Goal: Information Seeking & Learning: Learn about a topic

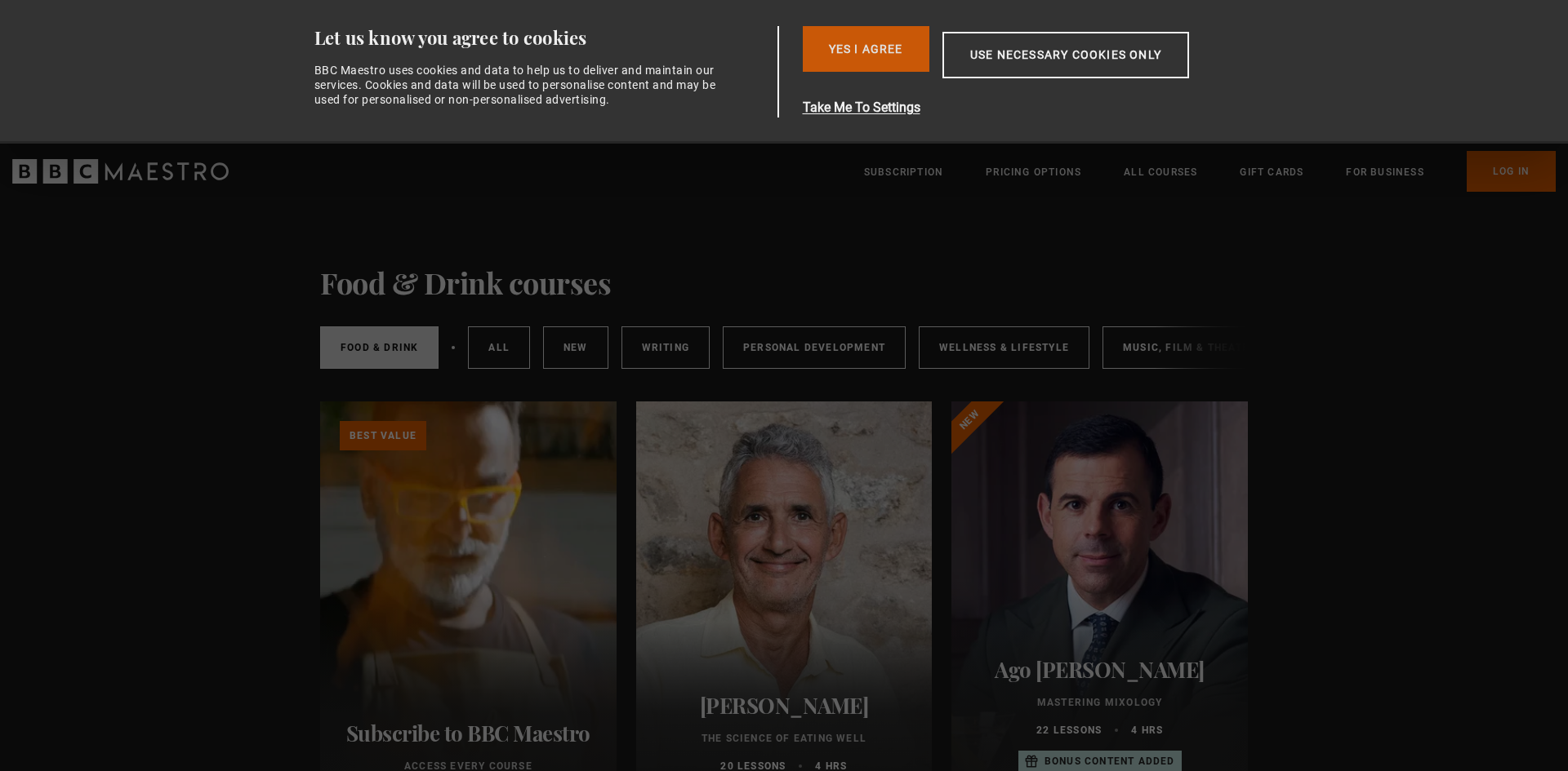
click at [894, 58] on button "Yes I Agree" at bounding box center [866, 49] width 127 height 45
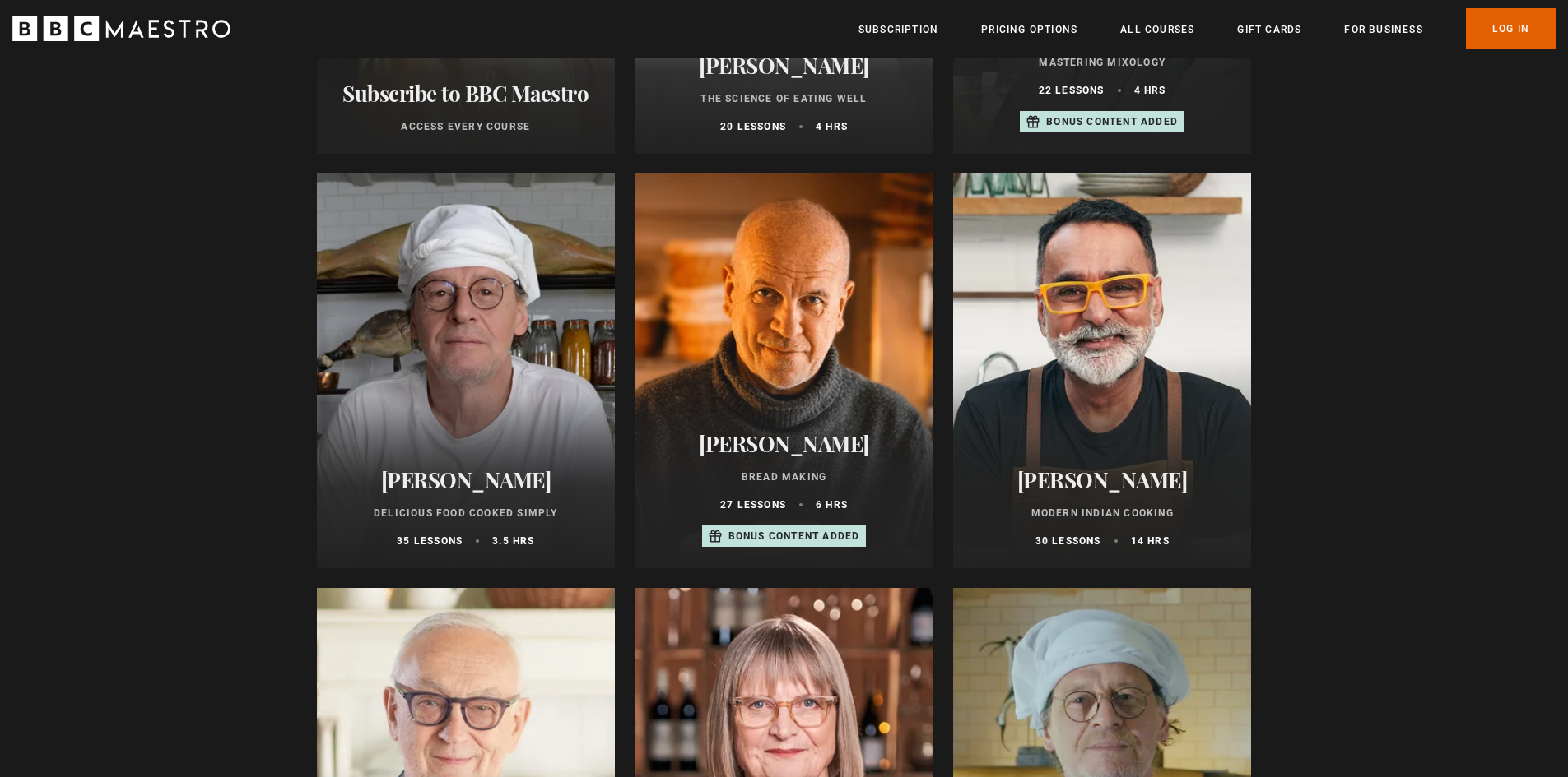
scroll to position [658, 0]
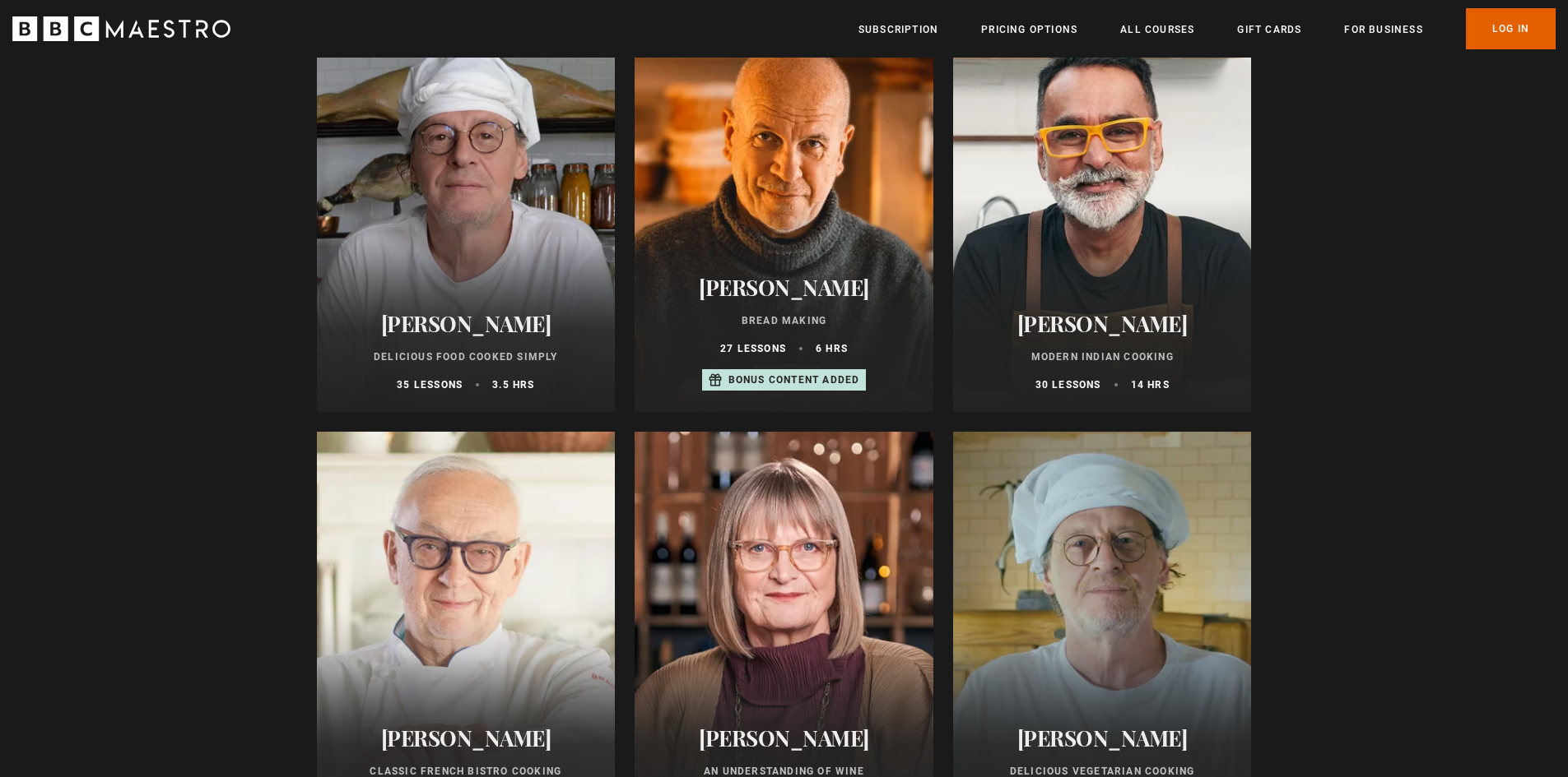
click at [490, 241] on div at bounding box center [466, 215] width 299 height 395
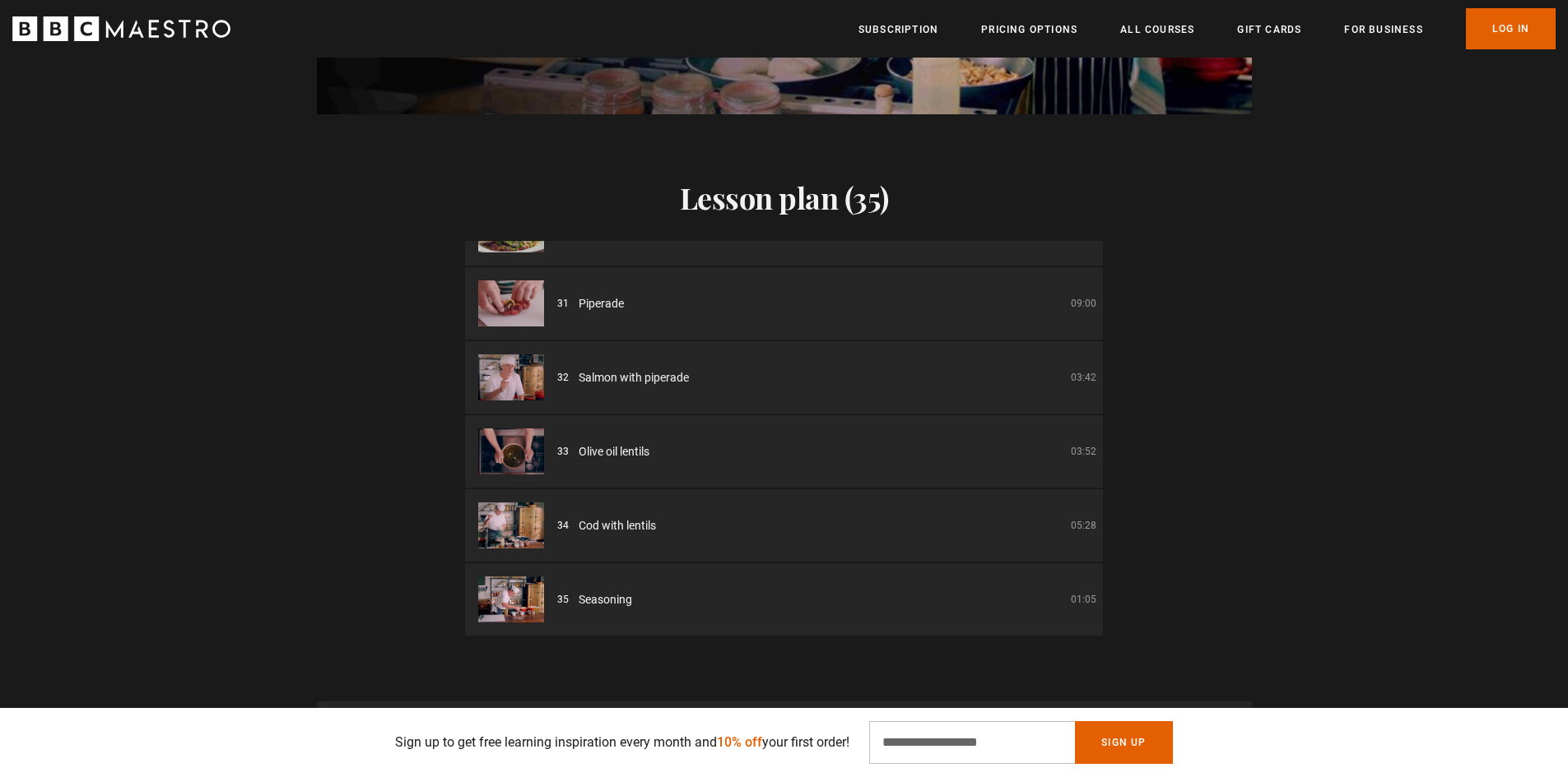
scroll to position [0, 1078]
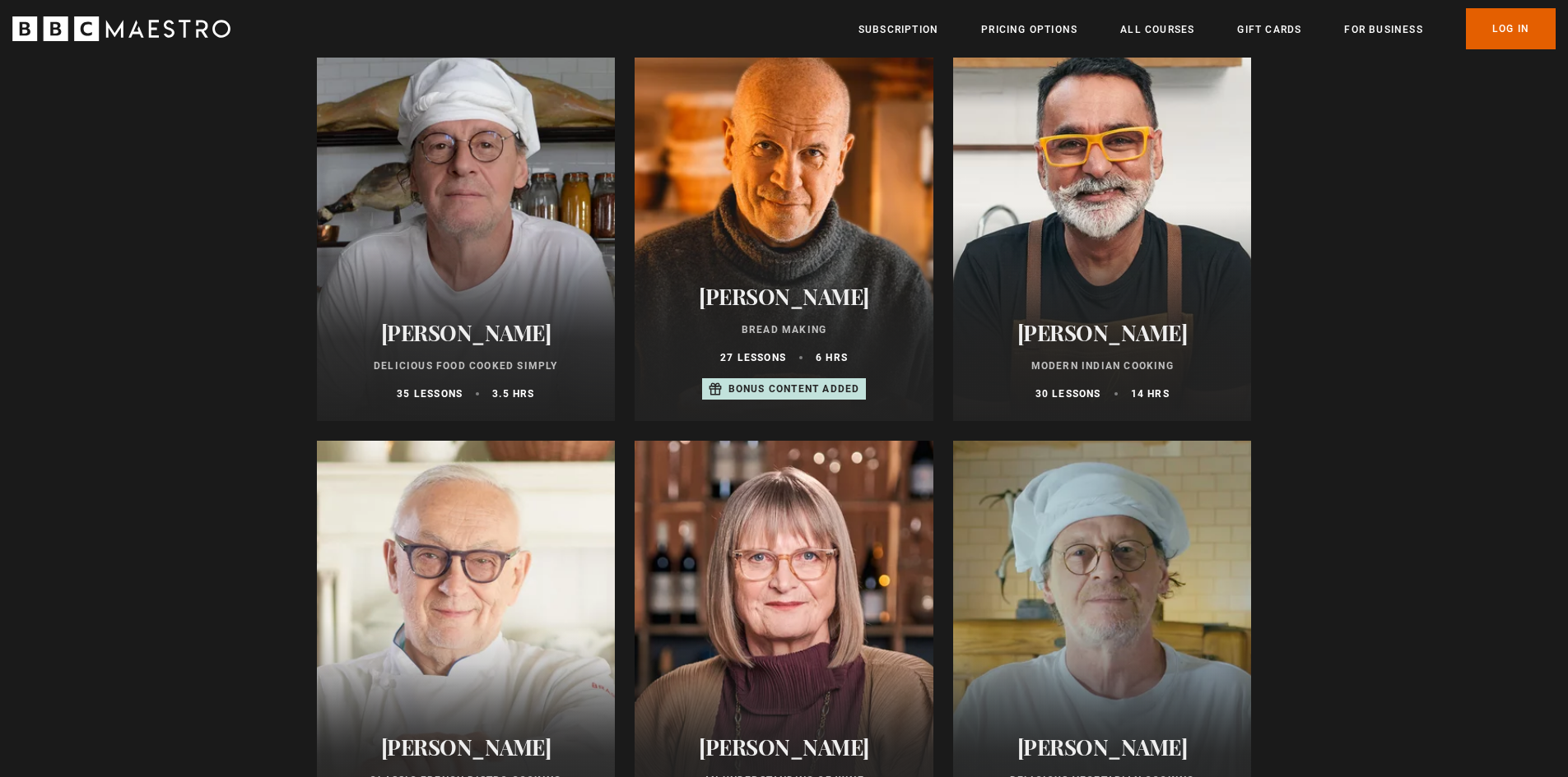
scroll to position [905, 0]
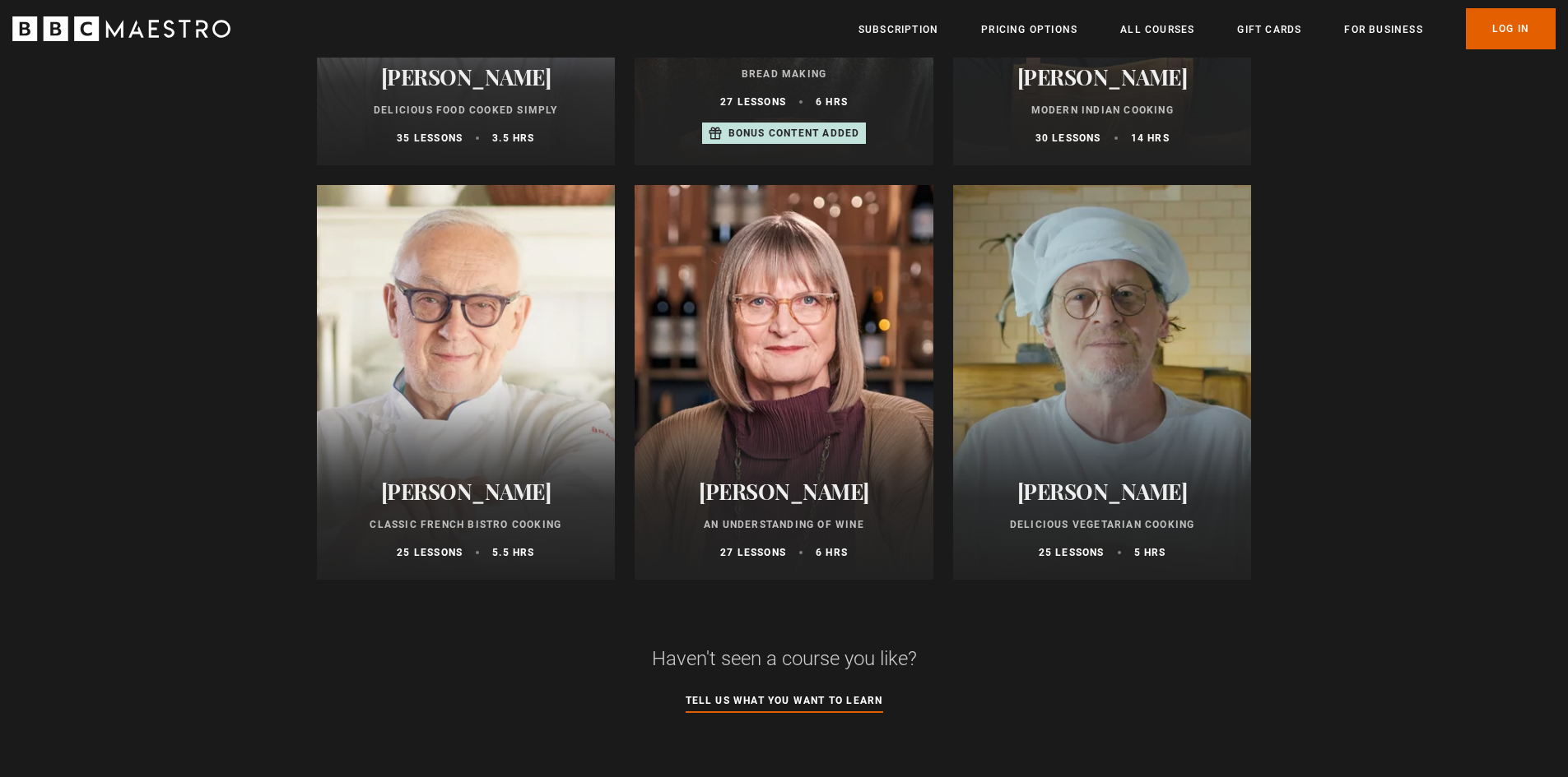
click at [1138, 454] on div at bounding box center [1103, 383] width 299 height 395
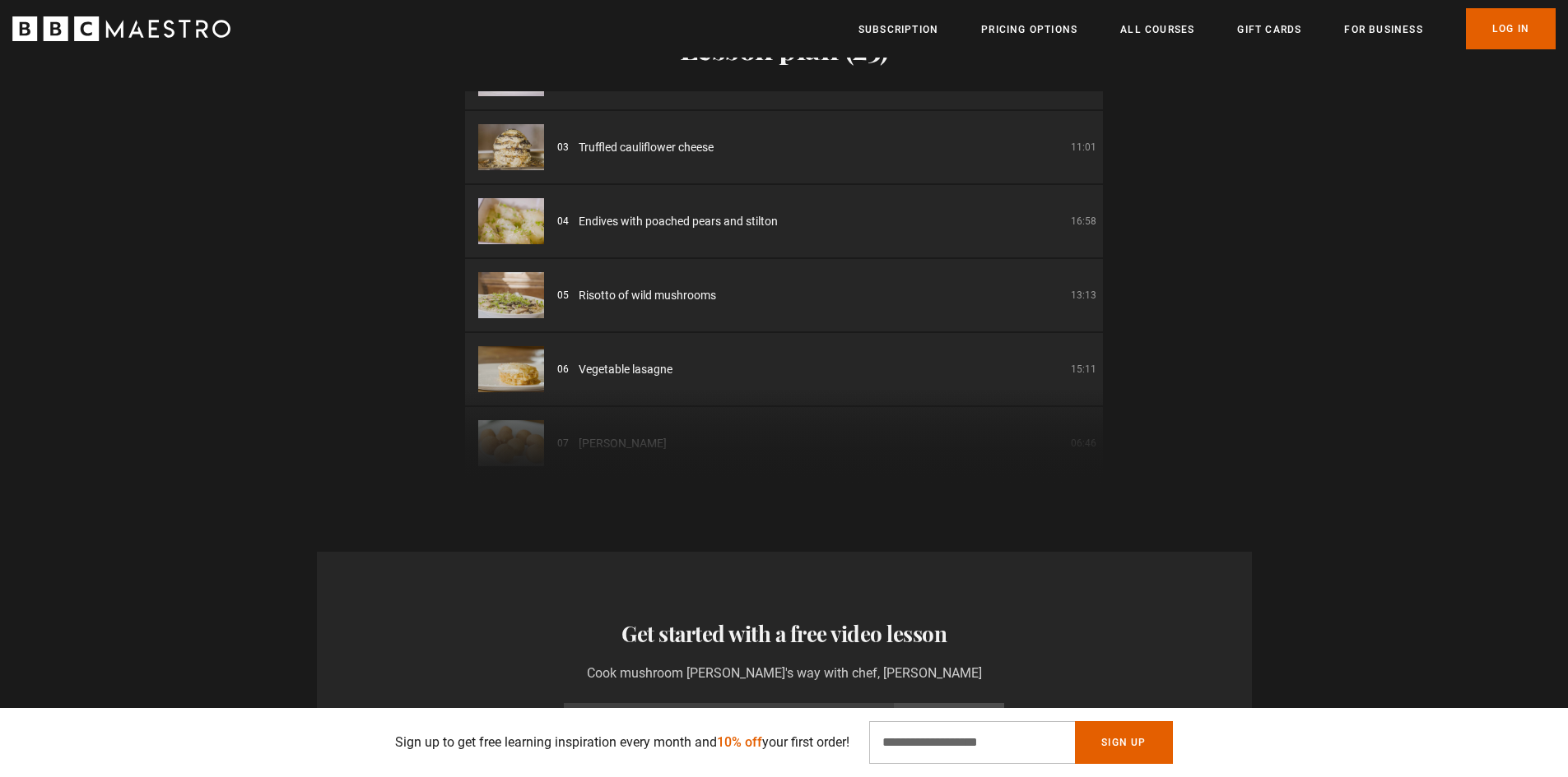
scroll to position [138, 0]
